Goal: Information Seeking & Learning: Learn about a topic

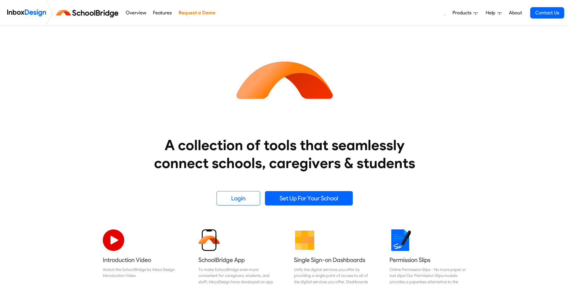
click at [36, 12] on img at bounding box center [26, 13] width 39 height 12
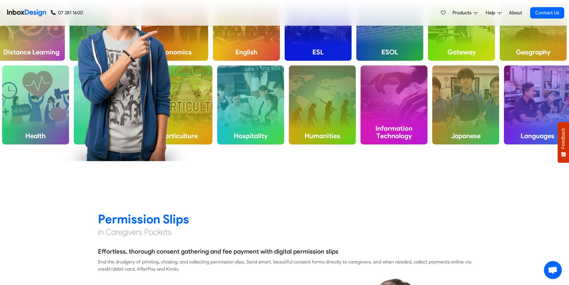
scroll to position [478, 0]
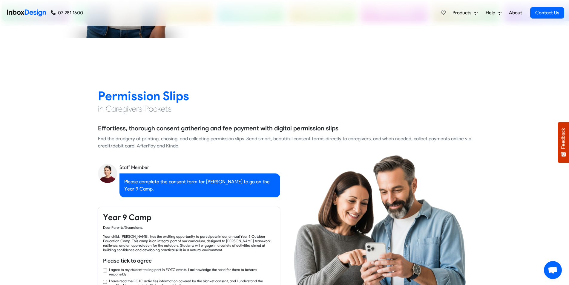
checkbox input "true"
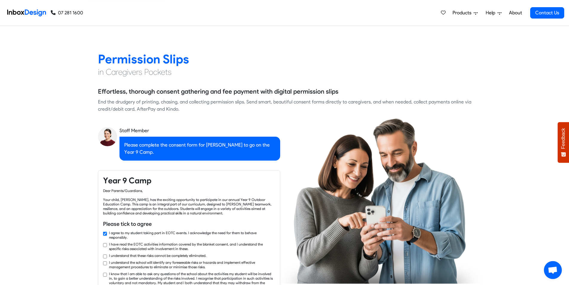
checkbox input "true"
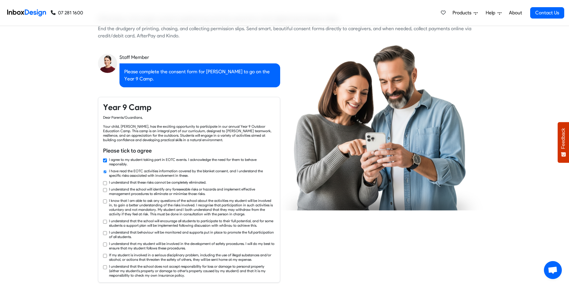
checkbox input "true"
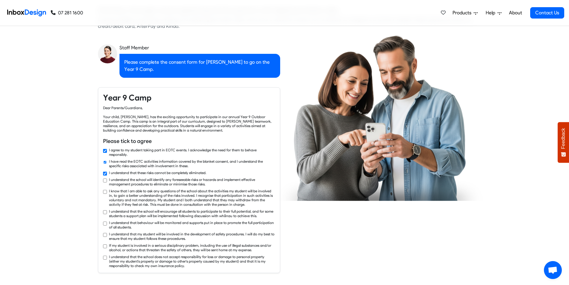
checkbox input "true"
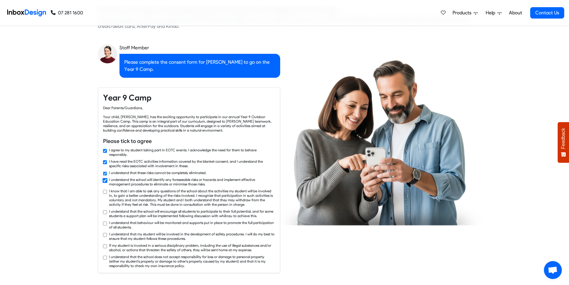
checkbox input "true"
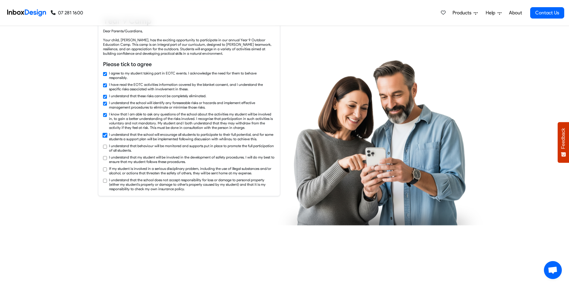
checkbox input "true"
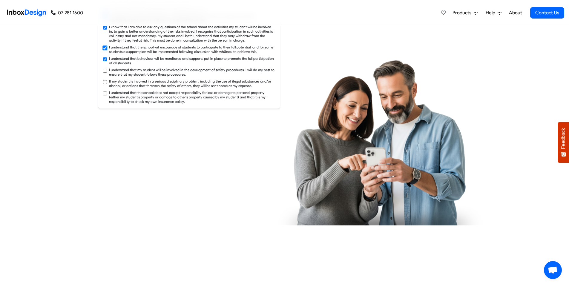
checkbox input "true"
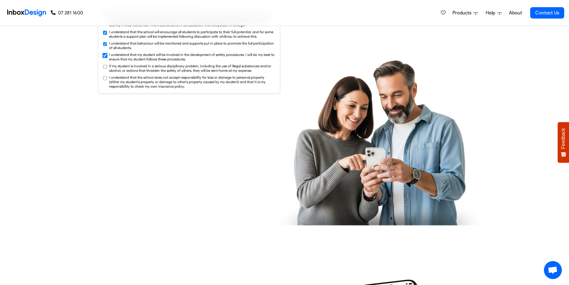
checkbox input "true"
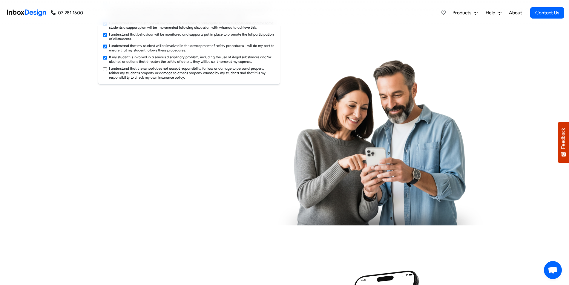
checkbox input "true"
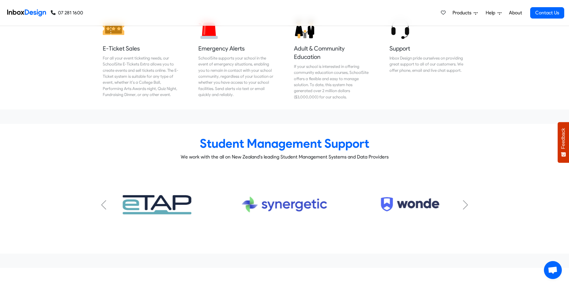
scroll to position [2541, 0]
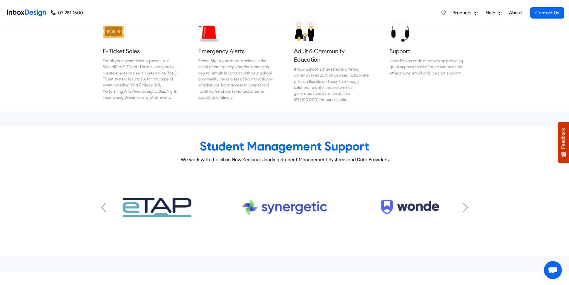
click at [466, 203] on div "Next slide" at bounding box center [466, 208] width 6 height 10
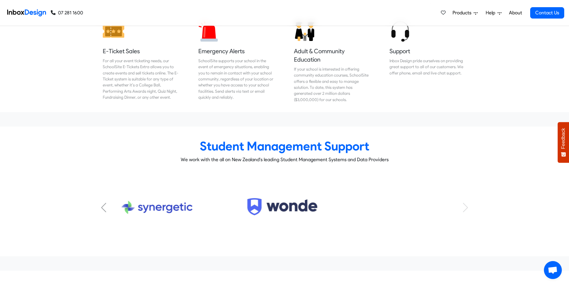
click at [466, 193] on div "KAMAR Subtitle FACTS Subtitle HERO Subtitle Musac Edge Subtitle eTap Subtitle S…" at bounding box center [285, 207] width 374 height 69
click at [104, 203] on div "Previous slide" at bounding box center [104, 208] width 6 height 10
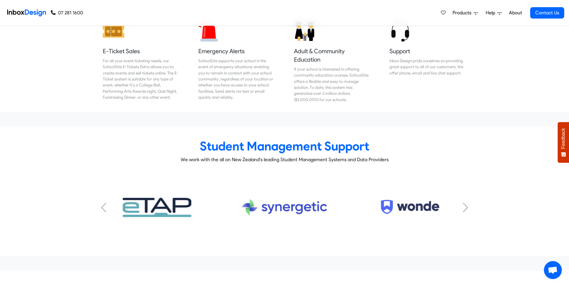
click at [104, 203] on div "Previous slide" at bounding box center [104, 208] width 6 height 10
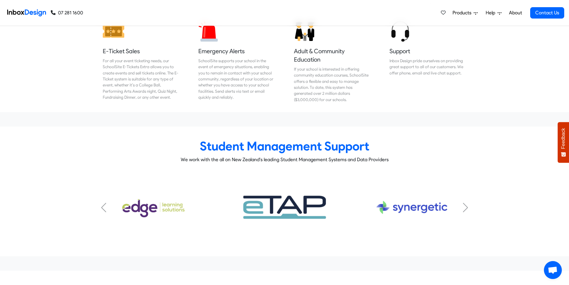
click at [104, 203] on div "Previous slide" at bounding box center [104, 208] width 6 height 10
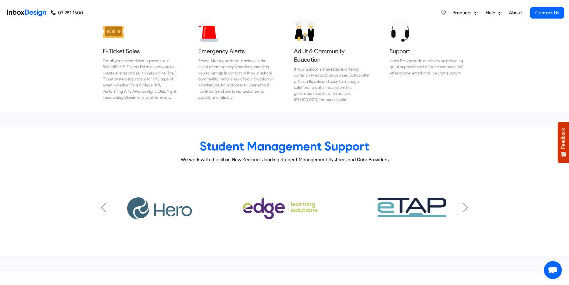
click at [104, 203] on div "Previous slide" at bounding box center [104, 208] width 6 height 10
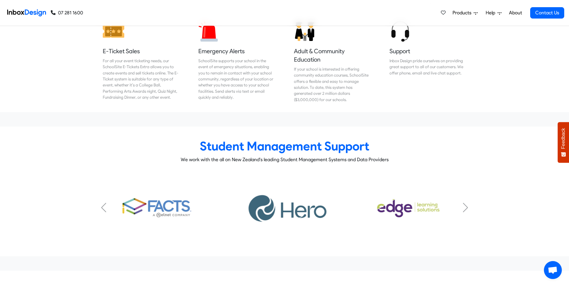
click at [104, 203] on div "Previous slide" at bounding box center [104, 208] width 6 height 10
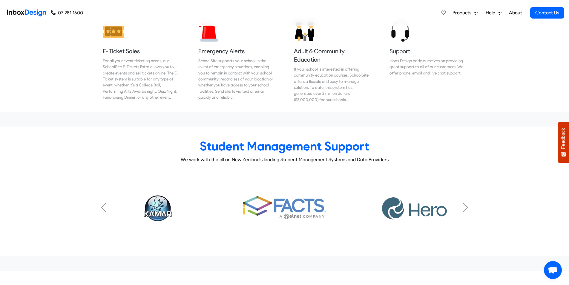
click at [104, 203] on div "Previous slide" at bounding box center [104, 208] width 6 height 10
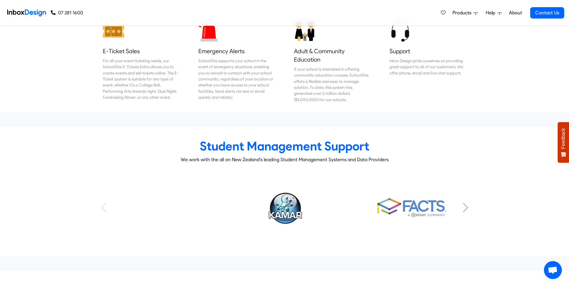
click at [104, 194] on div "KAMAR Subtitle FACTS Subtitle HERO Subtitle Musac Edge Subtitle eTap Subtitle S…" at bounding box center [285, 207] width 374 height 69
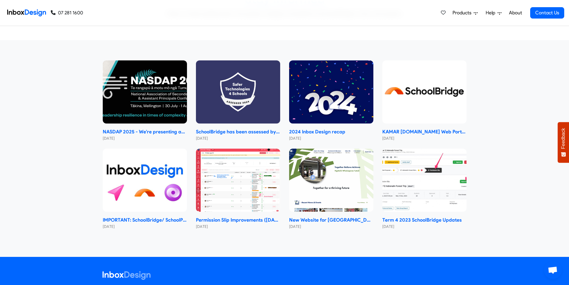
scroll to position [2840, 0]
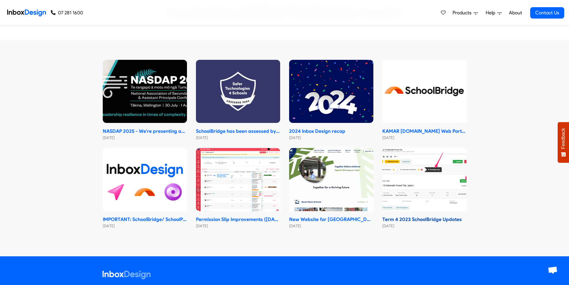
click at [416, 178] on img at bounding box center [425, 179] width 84 height 63
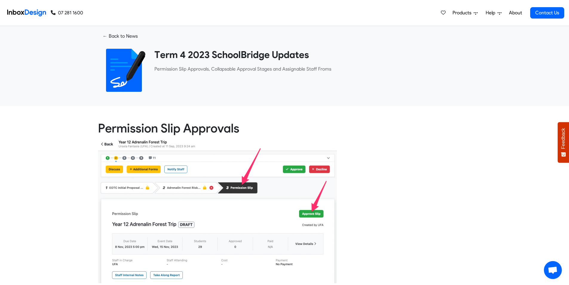
click at [461, 12] on span "Products" at bounding box center [463, 12] width 21 height 7
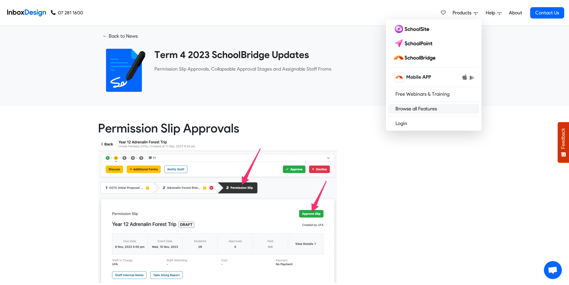
click at [422, 109] on link "Browse all Features" at bounding box center [434, 109] width 91 height 10
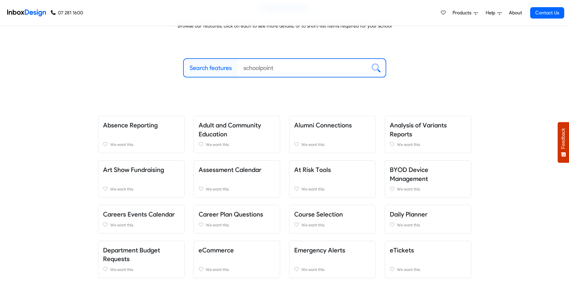
scroll to position [60, 0]
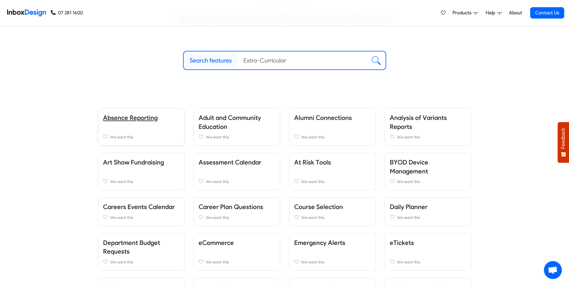
click at [141, 117] on link "Absence Reporting" at bounding box center [130, 117] width 55 height 7
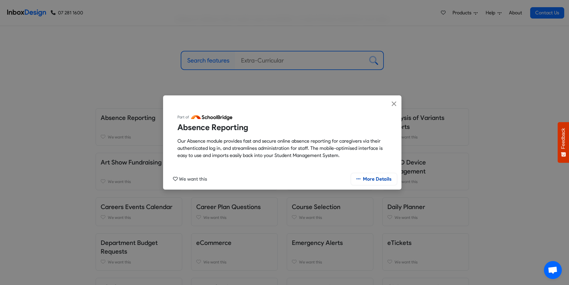
click at [375, 179] on link "More Details" at bounding box center [374, 178] width 45 height 11
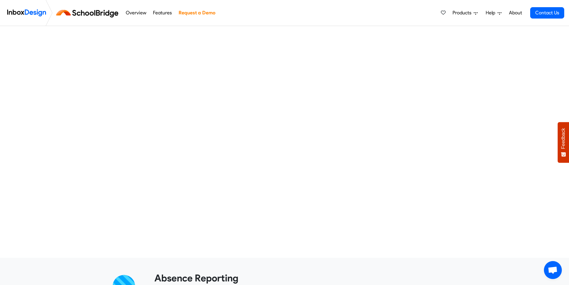
click at [509, 185] on div at bounding box center [284, 142] width 569 height 213
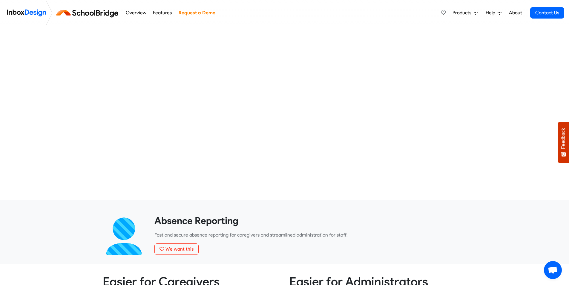
scroll to position [60, 0]
